Goal: Obtain resource: Download file/media

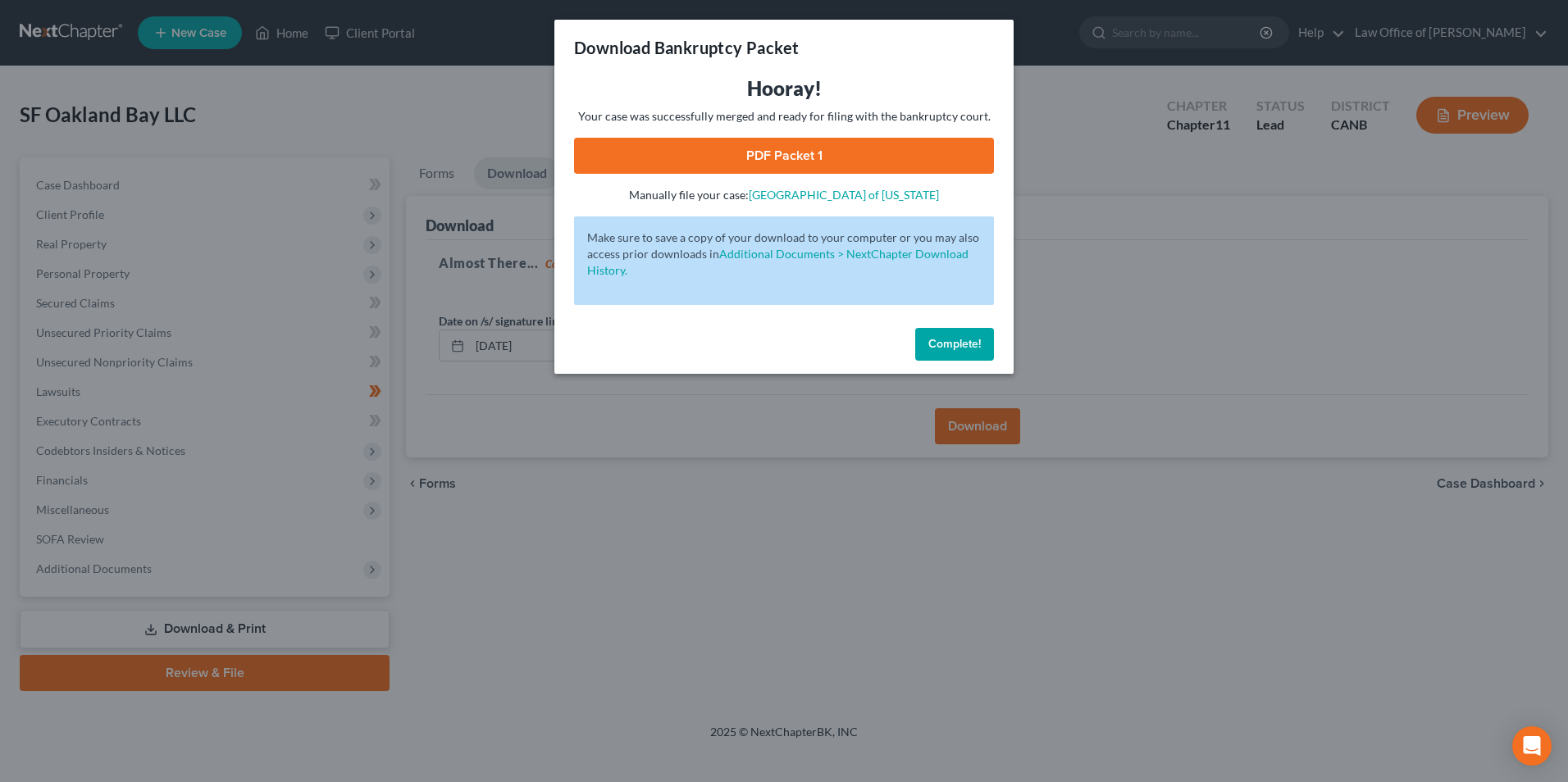
click at [806, 156] on link "PDF Packet 1" at bounding box center [784, 155] width 420 height 36
drag, startPoint x: 929, startPoint y: 350, endPoint x: 830, endPoint y: 421, distance: 121.8
click at [924, 355] on button "Complete!" at bounding box center [954, 344] width 79 height 33
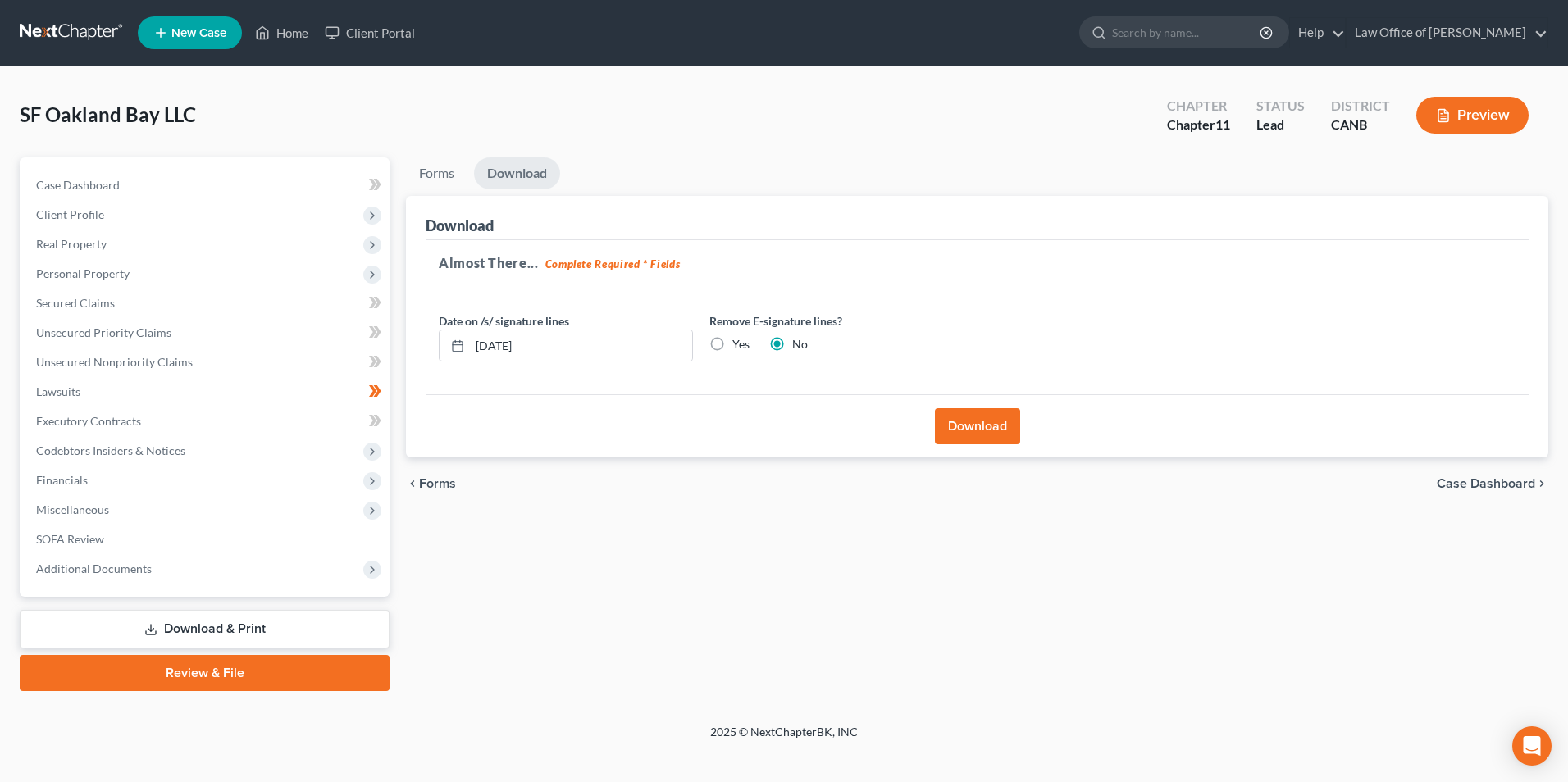
click at [177, 624] on link "Download & Print" at bounding box center [204, 629] width 370 height 39
click at [220, 622] on link "Download & Print" at bounding box center [204, 629] width 370 height 39
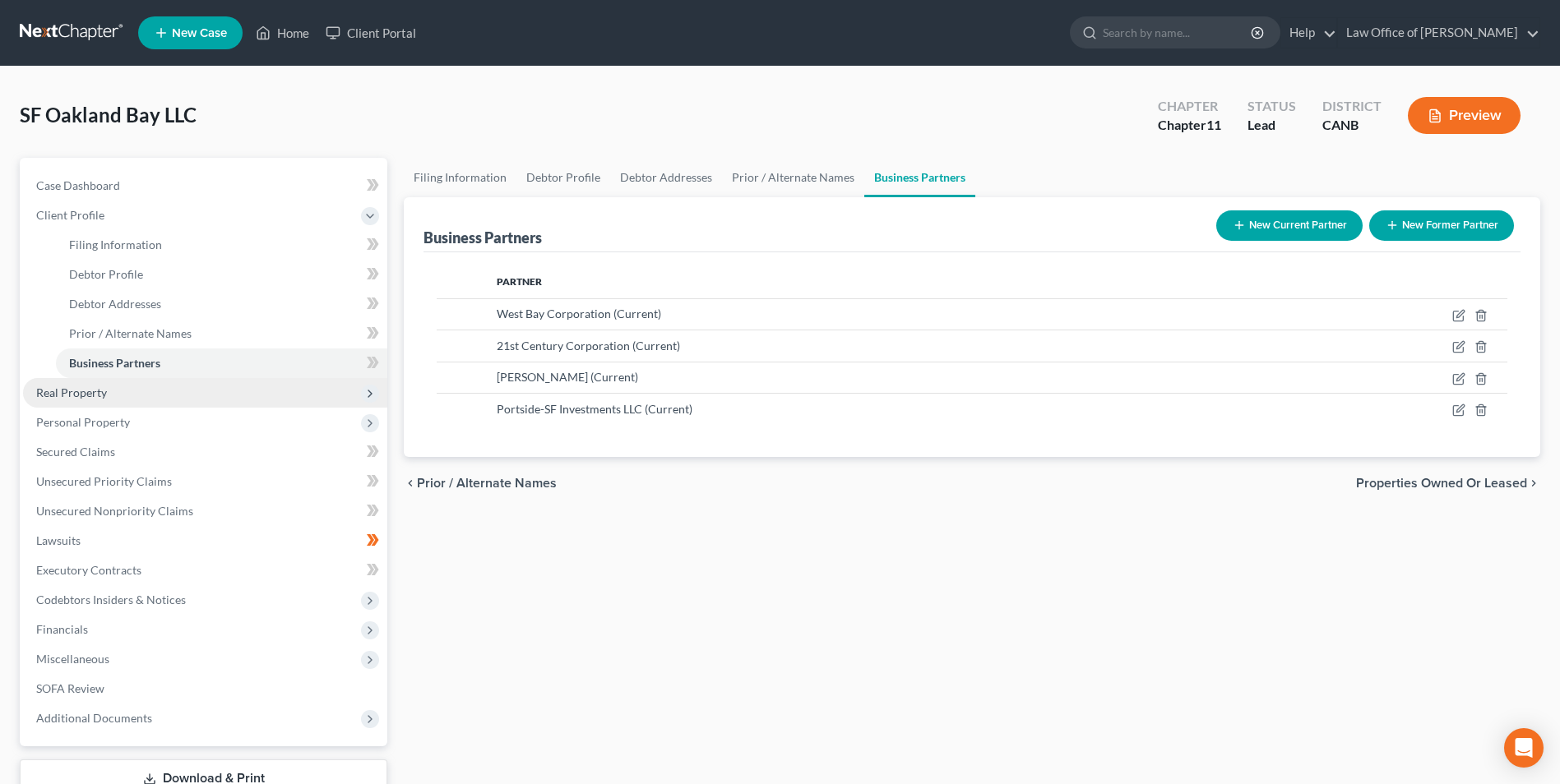
scroll to position [120, 0]
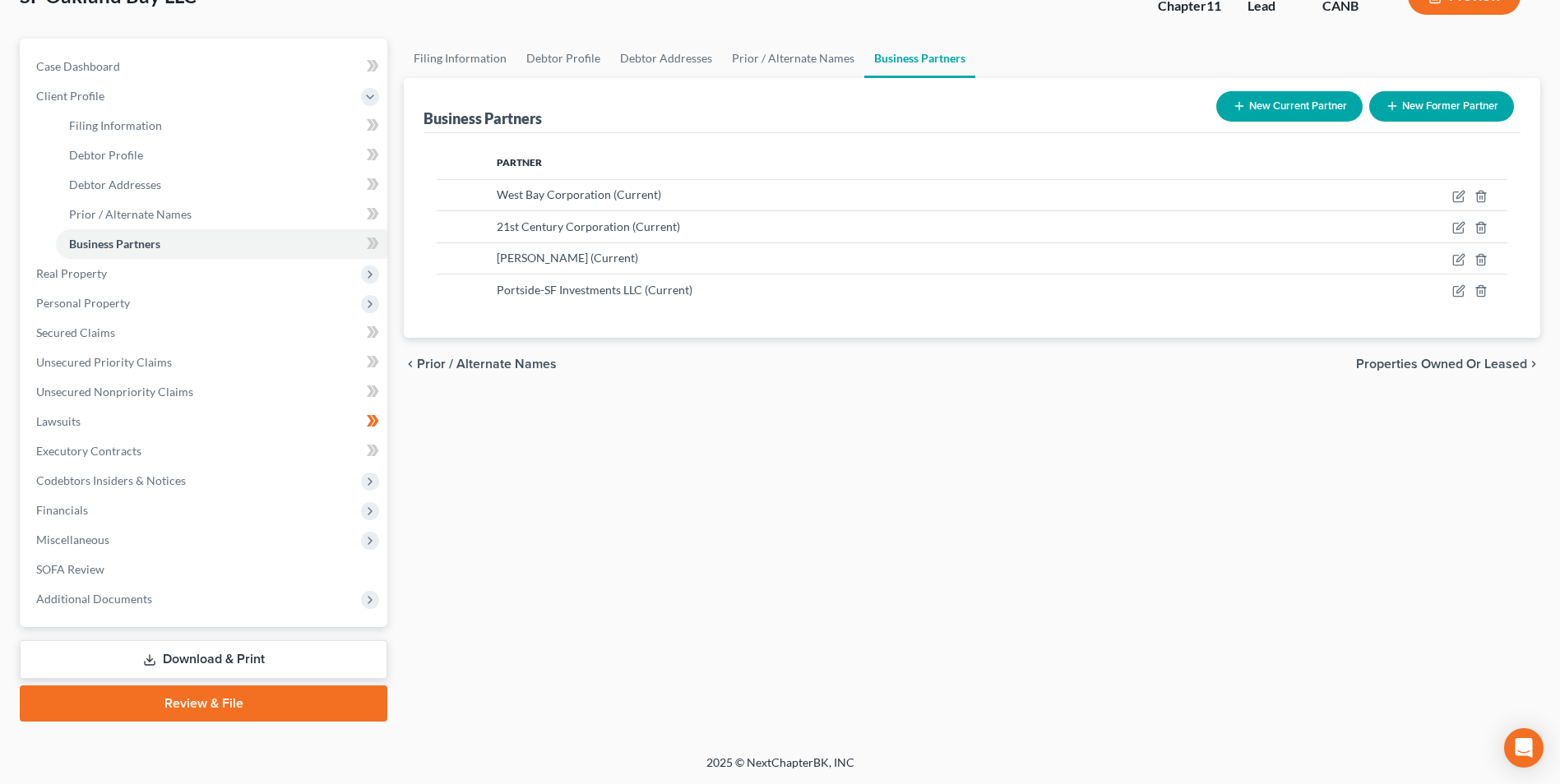
click at [228, 658] on link "Download & Print" at bounding box center [203, 660] width 367 height 39
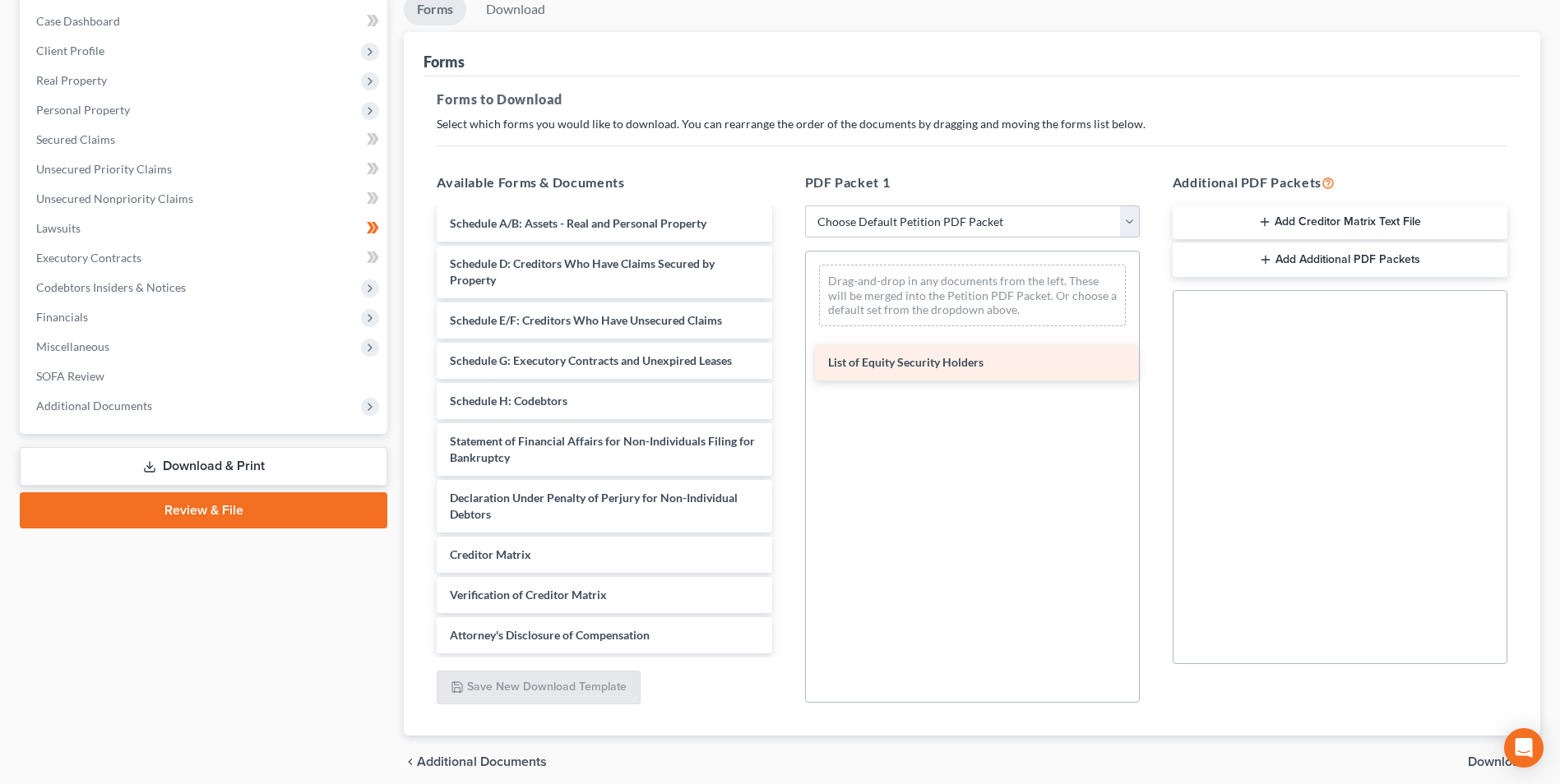
scroll to position [198, 0]
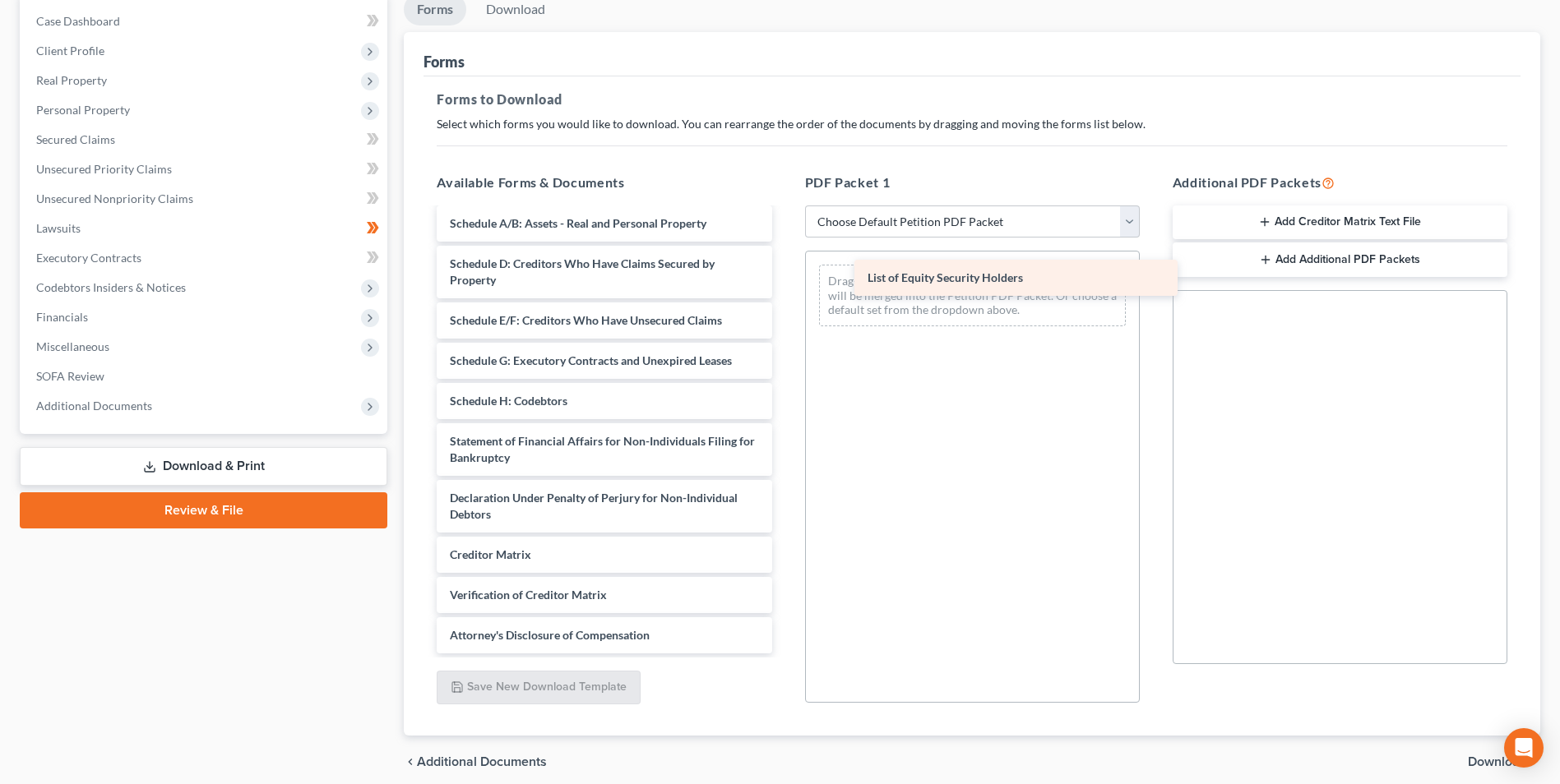
drag, startPoint x: 509, startPoint y: 631, endPoint x: 926, endPoint y: 282, distance: 543.8
click at [784, 282] on div "List of Equity Security Holders Corporate Ownership Statement ([DATE]) Voluntar…" at bounding box center [604, 333] width 361 height 642
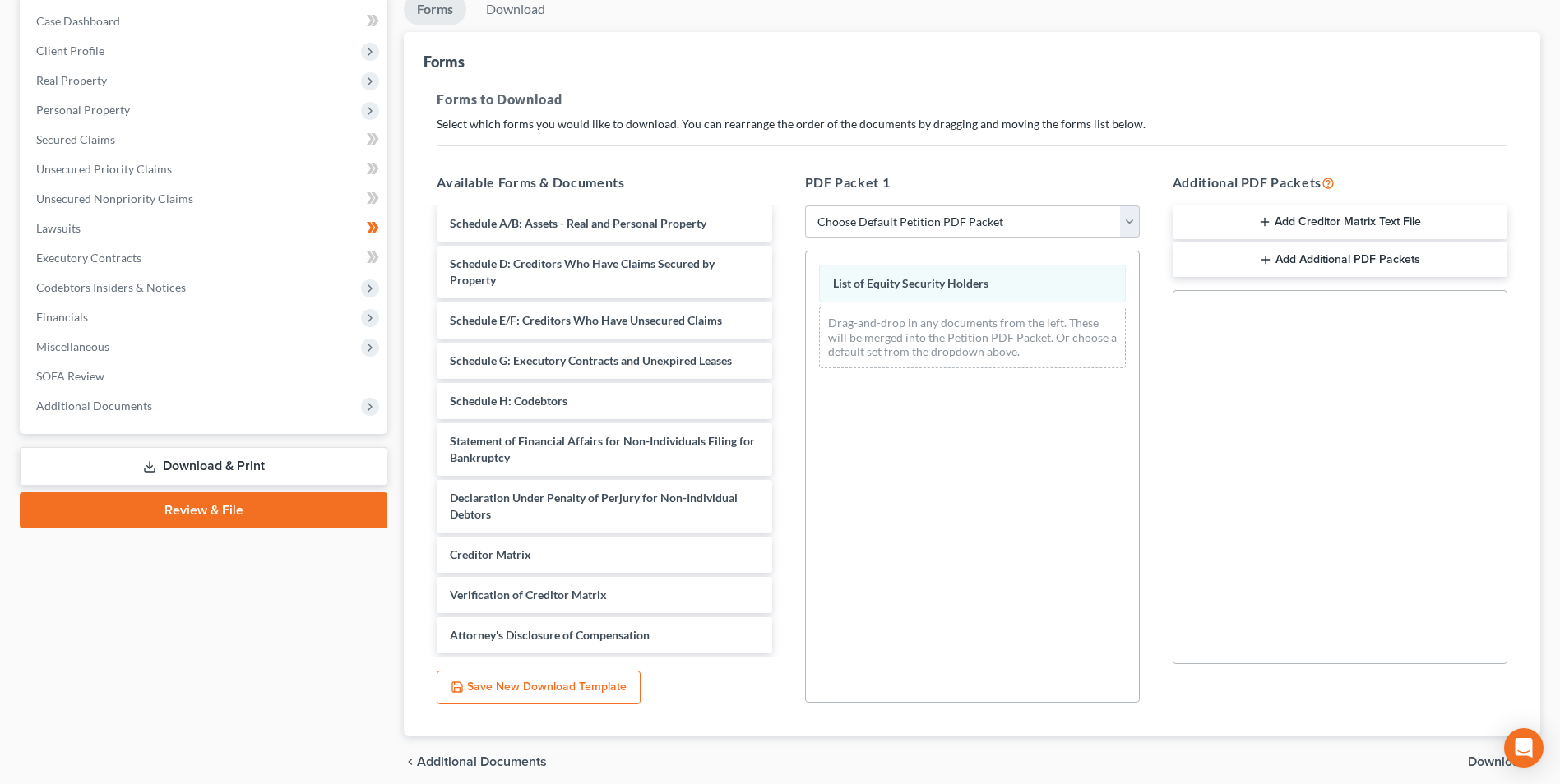
scroll to position [231, 0]
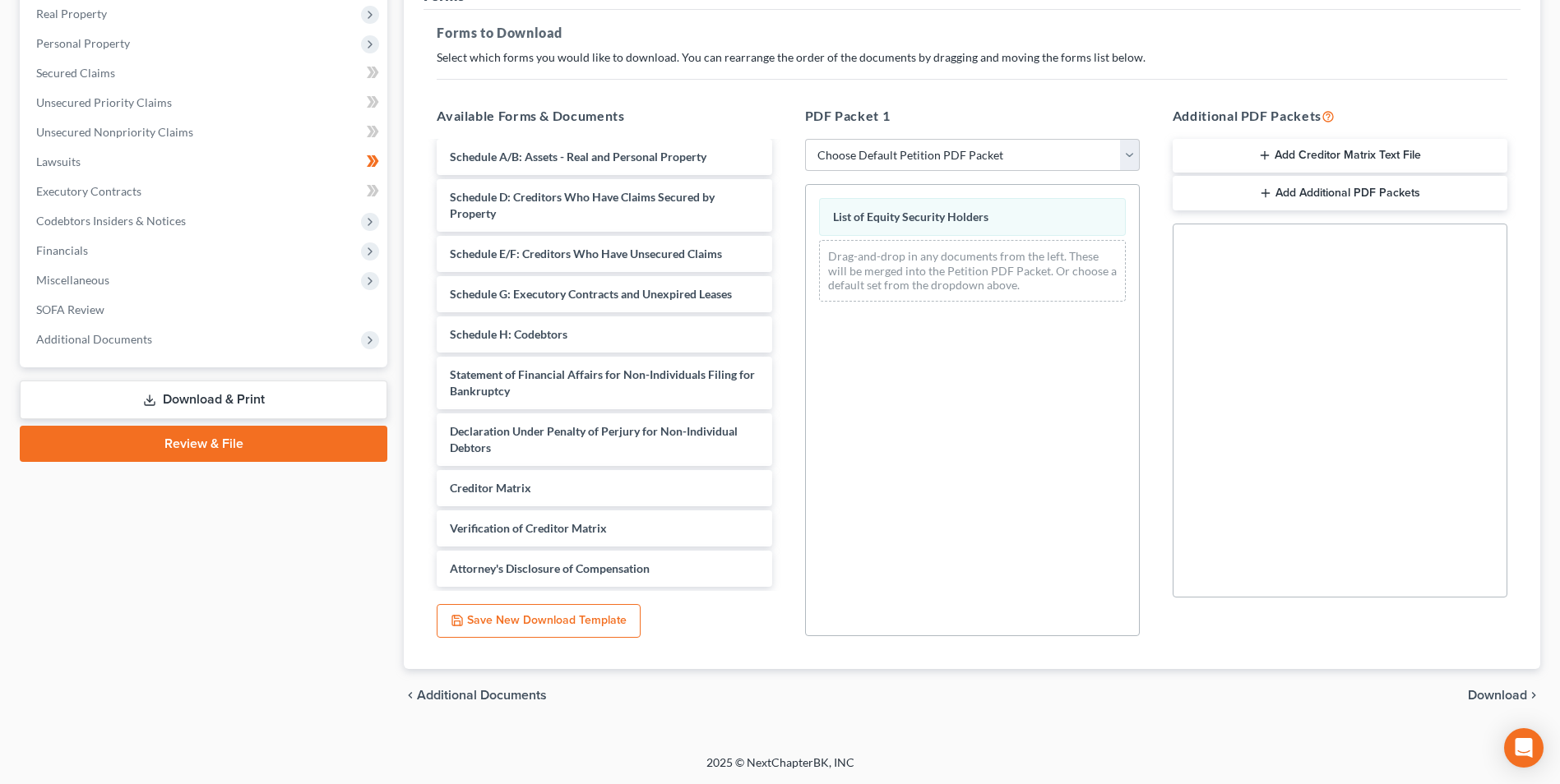
click at [1524, 693] on span "Download" at bounding box center [1497, 695] width 59 height 14
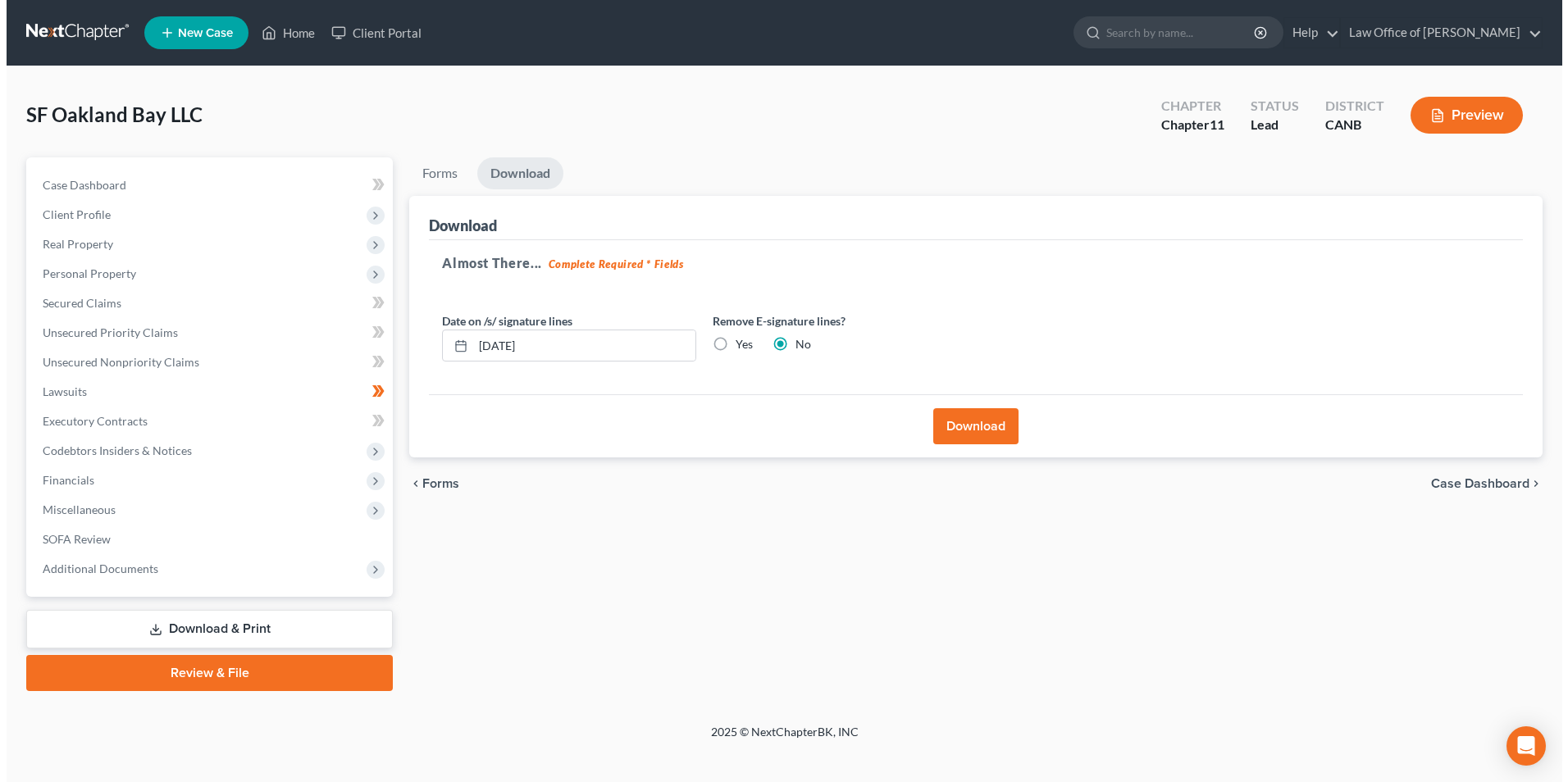
scroll to position [0, 0]
click at [978, 436] on button "Download" at bounding box center [978, 427] width 85 height 36
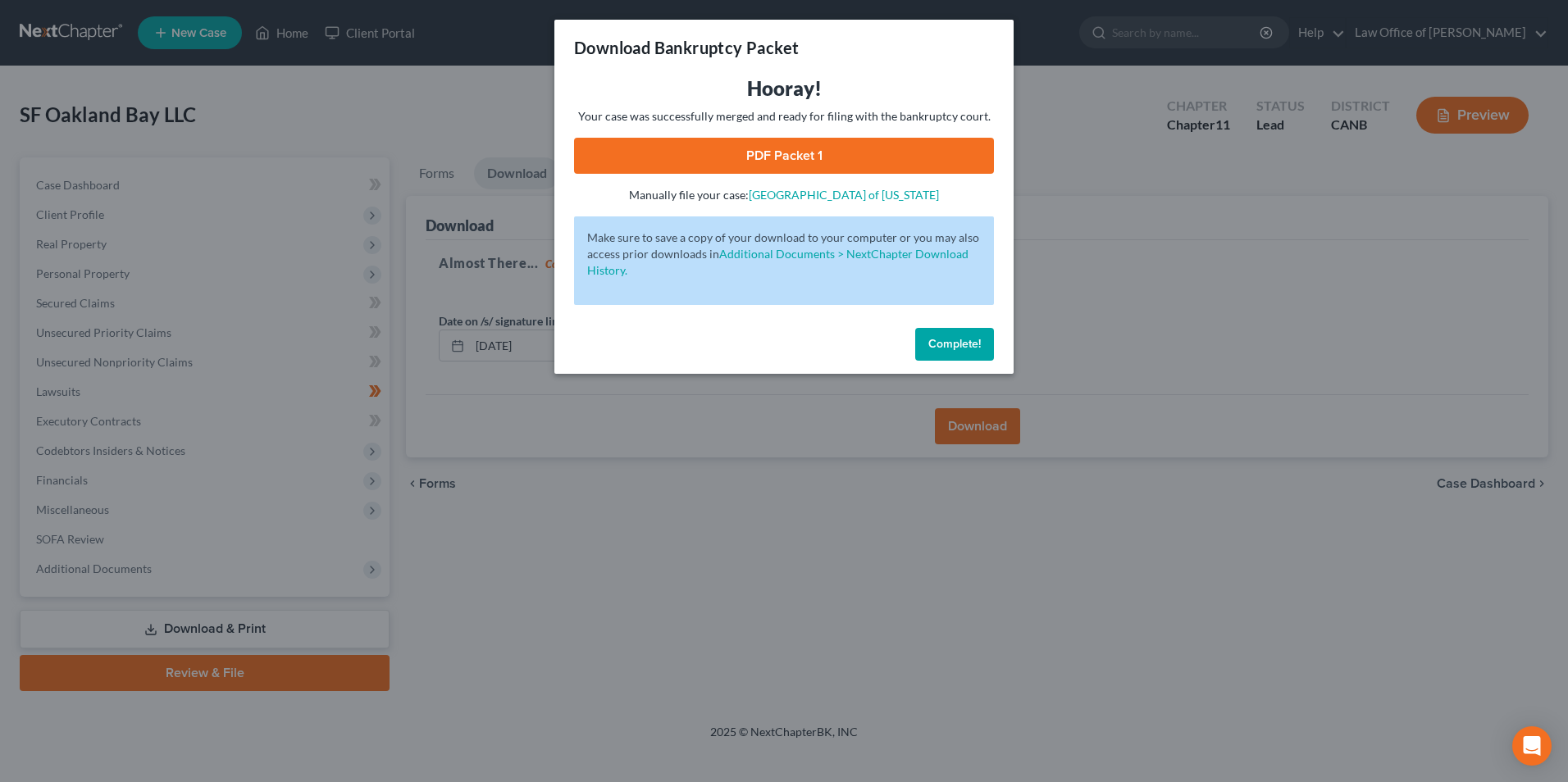
click at [779, 153] on link "PDF Packet 1" at bounding box center [784, 155] width 420 height 36
click at [1127, 142] on div "Download Bankruptcy Packet Hooray! Your case was successfully merged and ready …" at bounding box center [784, 391] width 1568 height 782
